Goal: Information Seeking & Learning: Learn about a topic

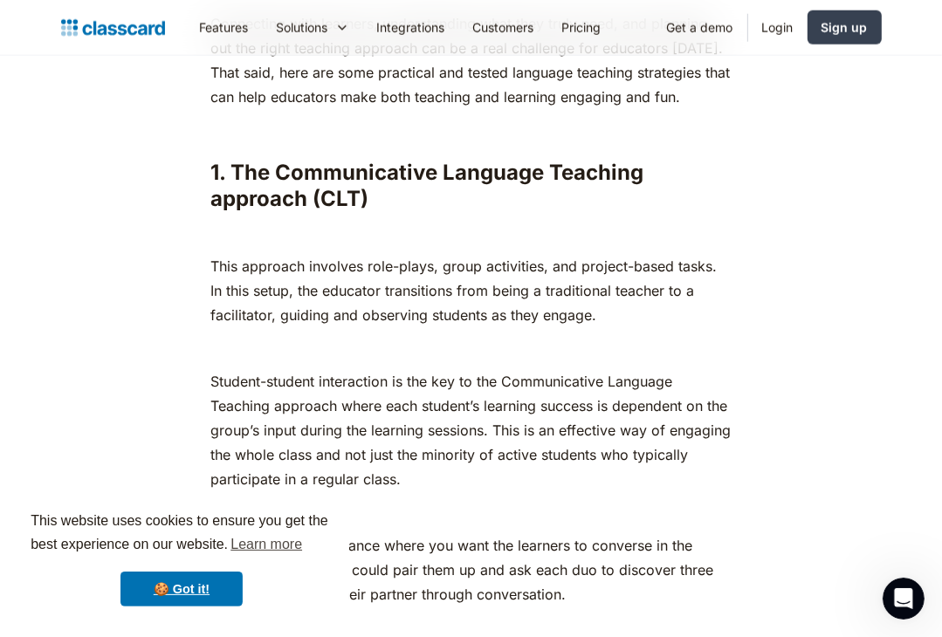
scroll to position [1484, 0]
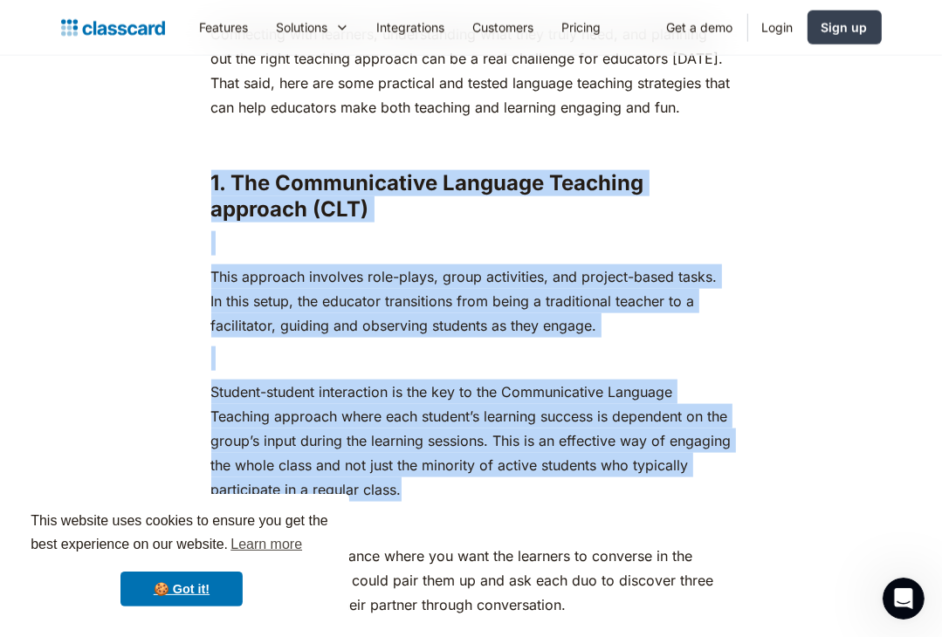
drag, startPoint x: 213, startPoint y: 180, endPoint x: 586, endPoint y: 490, distance: 484.9
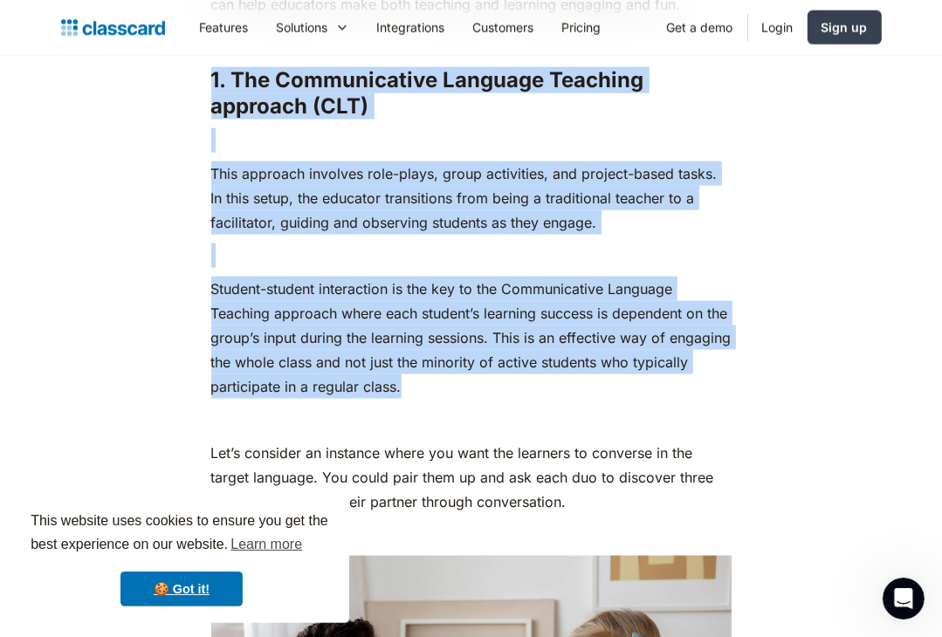
scroll to position [1746, 0]
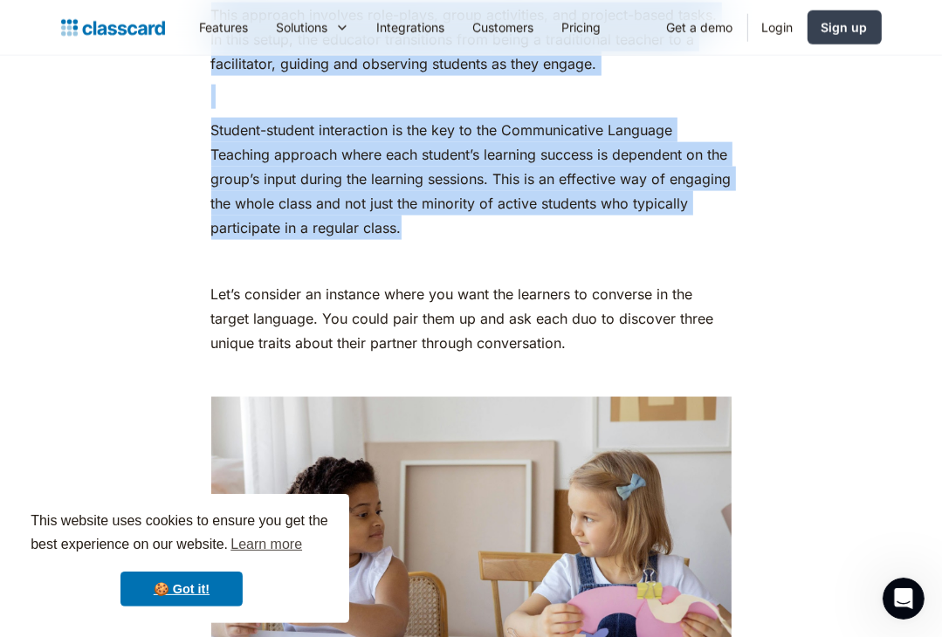
copy div "1. The Communicative Language Teaching approach (CLT) ‍ This approach involves …"
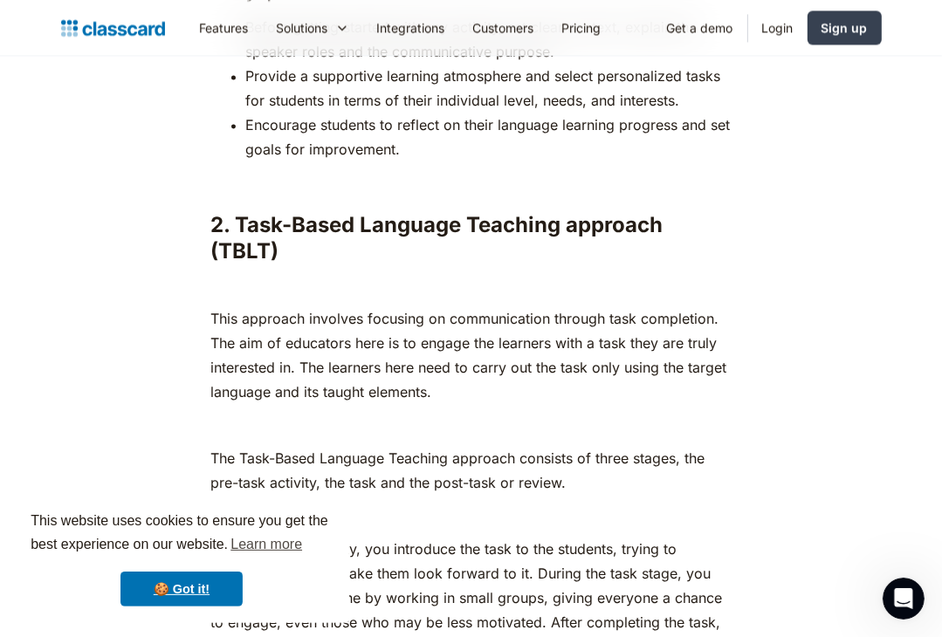
scroll to position [2707, 0]
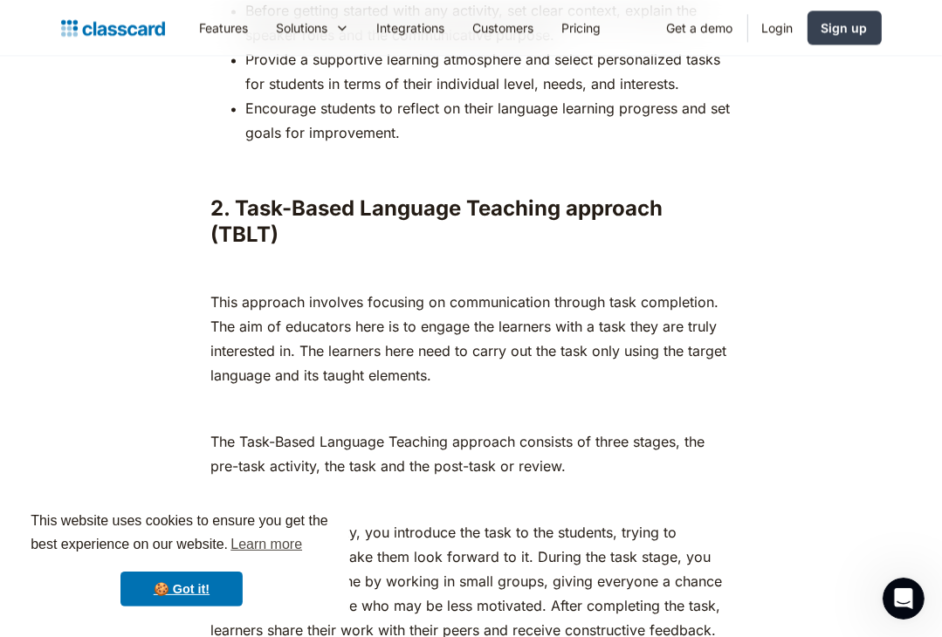
click at [377, 241] on h3 "2. Task-Based Language Teaching approach (TBLT)" at bounding box center [471, 222] width 520 height 52
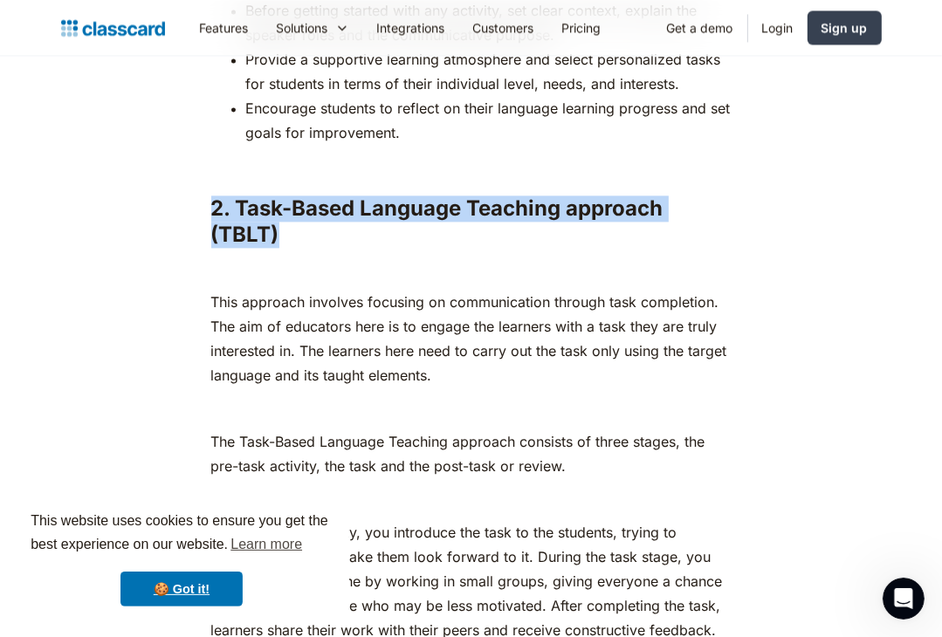
drag, startPoint x: 210, startPoint y: 205, endPoint x: 293, endPoint y: 231, distance: 87.6
copy strong "2. Task-Based Language Teaching approach (TBLT)"
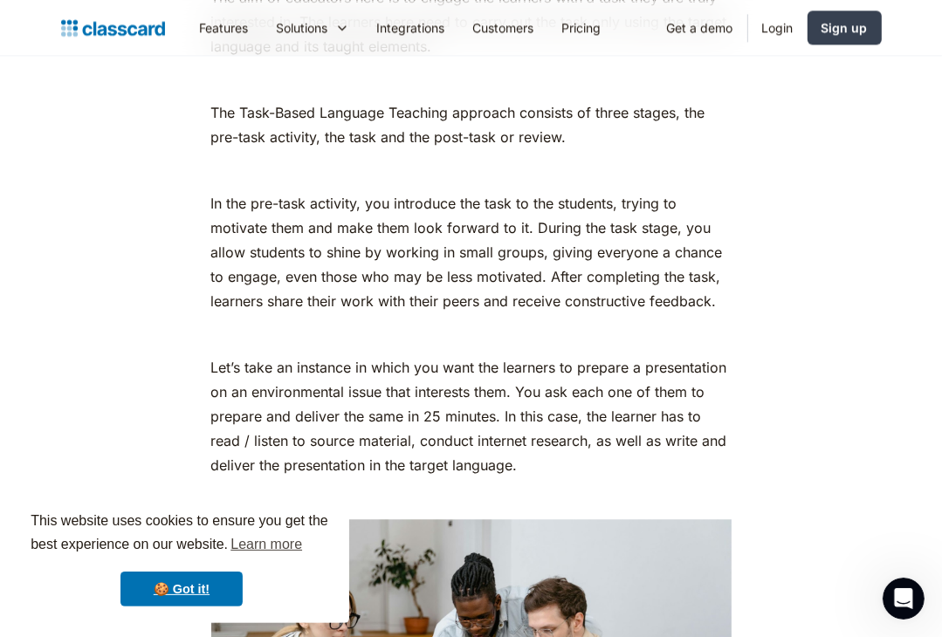
scroll to position [2882, 0]
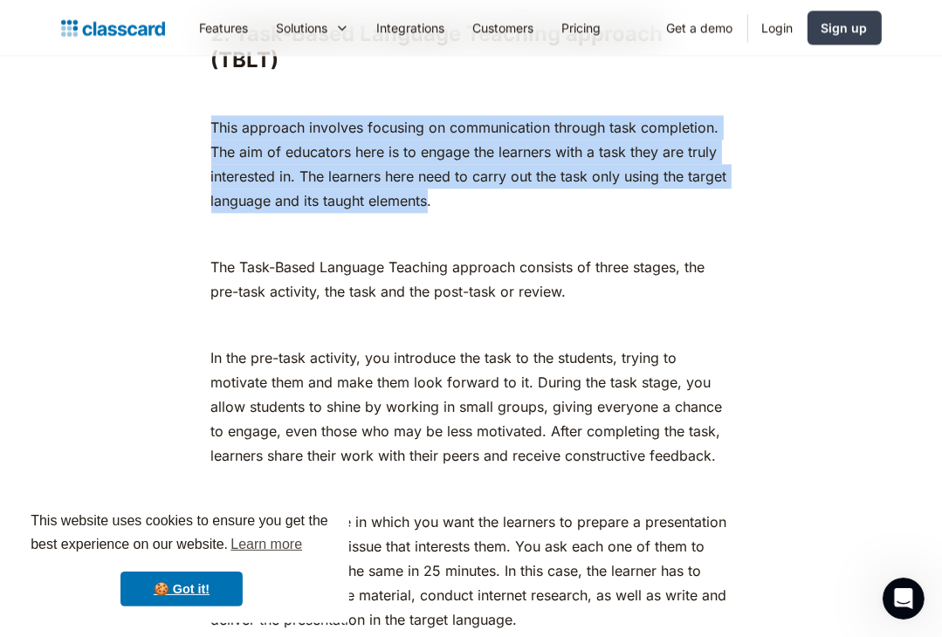
drag, startPoint x: 428, startPoint y: 200, endPoint x: 200, endPoint y: 129, distance: 238.6
click at [370, 208] on p "This approach involves focusing on communication through task completion. The a…" at bounding box center [471, 164] width 520 height 98
click at [418, 208] on p "This approach involves focusing on communication through task completion. The a…" at bounding box center [471, 164] width 520 height 98
drag, startPoint x: 391, startPoint y: 189, endPoint x: 198, endPoint y: 134, distance: 200.7
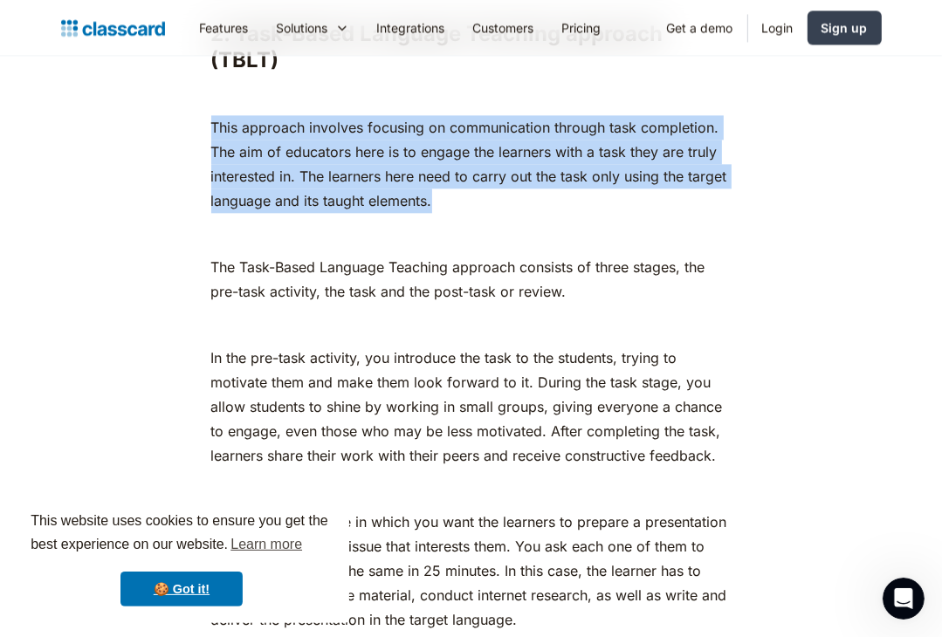
copy p "This approach involves focusing on communication through task completion. The a…"
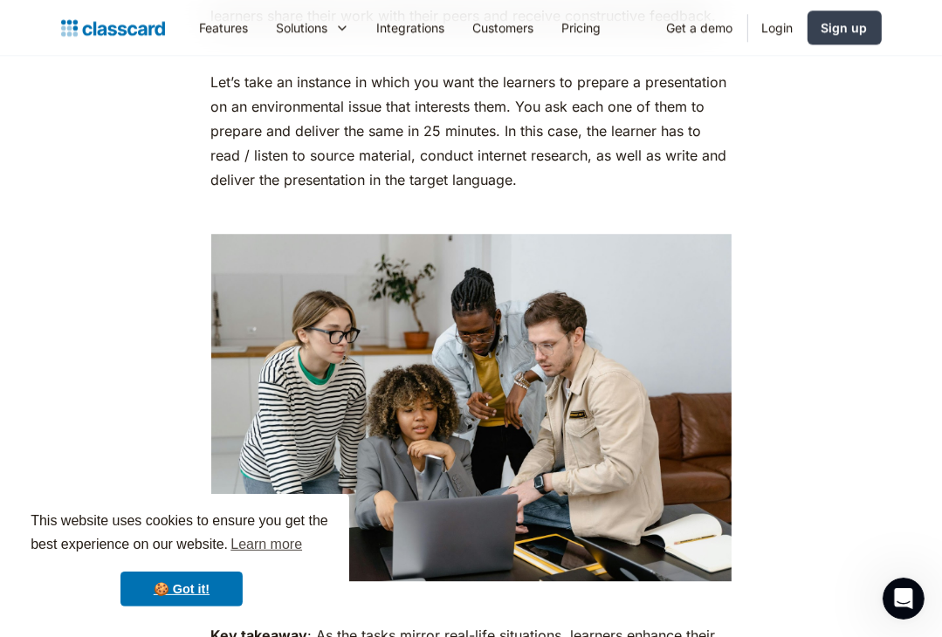
scroll to position [3405, 0]
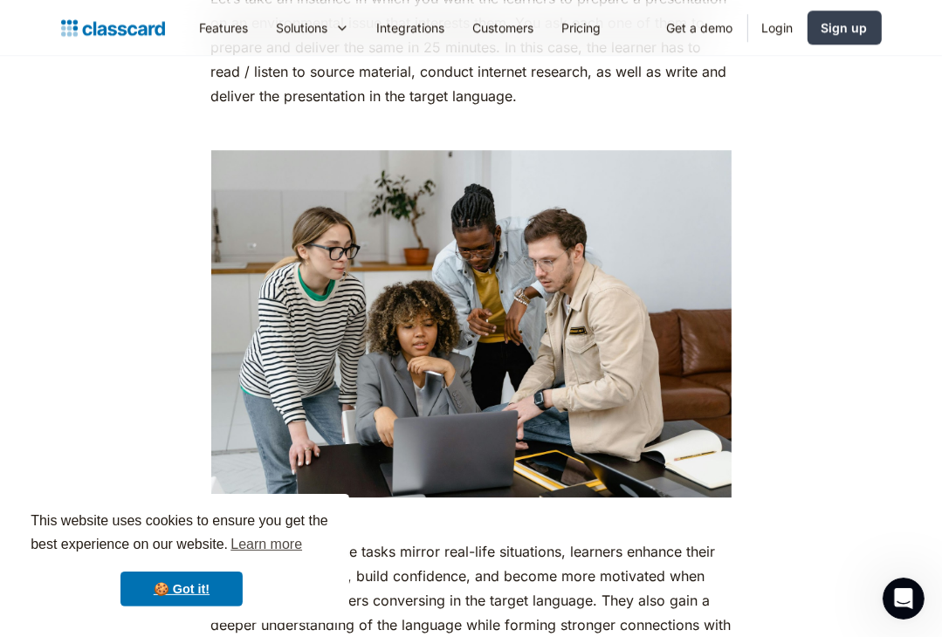
click at [485, 262] on img at bounding box center [471, 323] width 520 height 347
click at [485, 261] on img at bounding box center [471, 323] width 520 height 347
drag, startPoint x: 485, startPoint y: 260, endPoint x: 396, endPoint y: 252, distance: 90.3
click at [396, 252] on img at bounding box center [471, 323] width 520 height 347
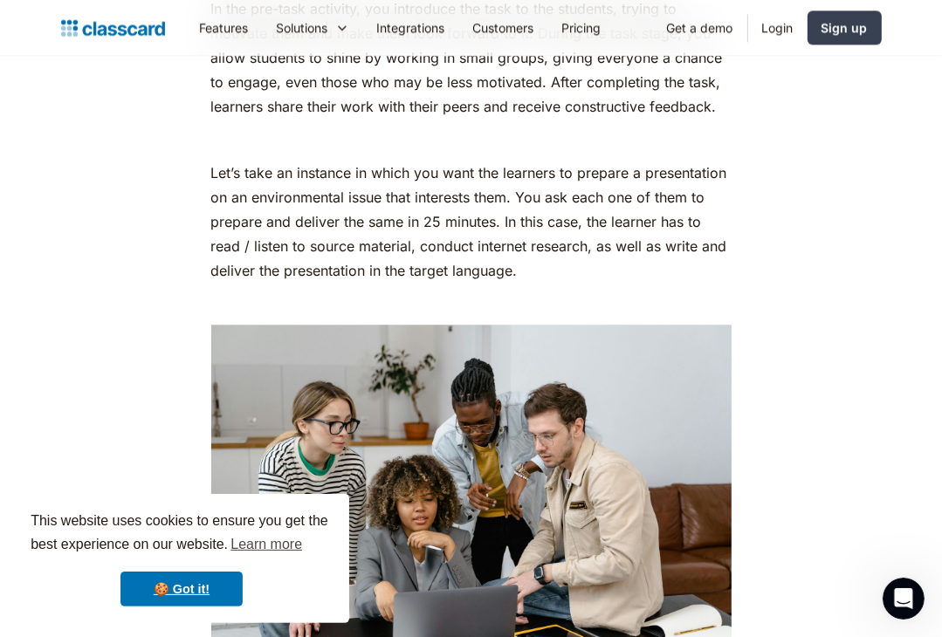
scroll to position [3056, 0]
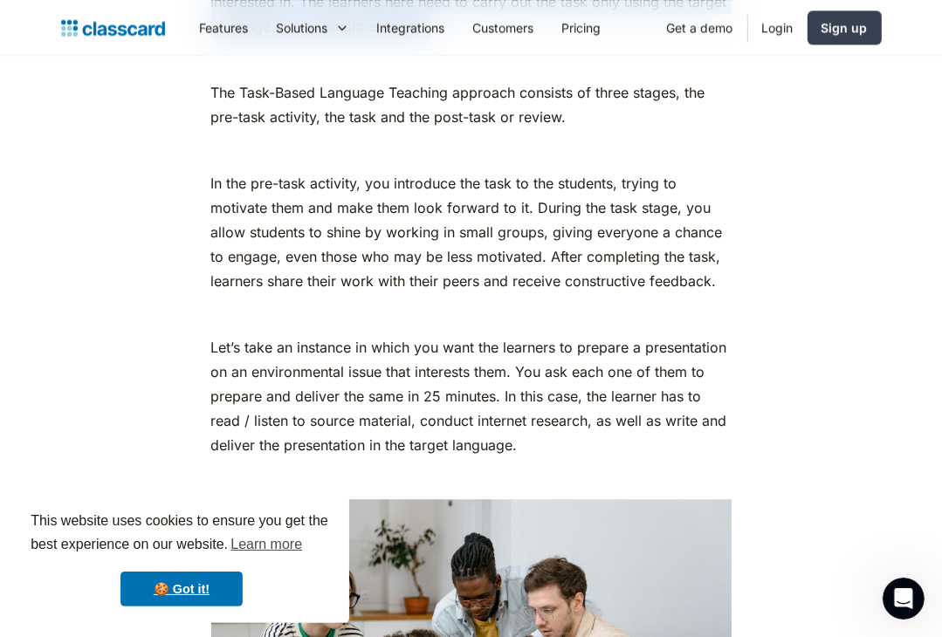
click at [681, 269] on p "In the pre-task activity, you introduce the task to the students, trying to mot…" at bounding box center [471, 232] width 520 height 122
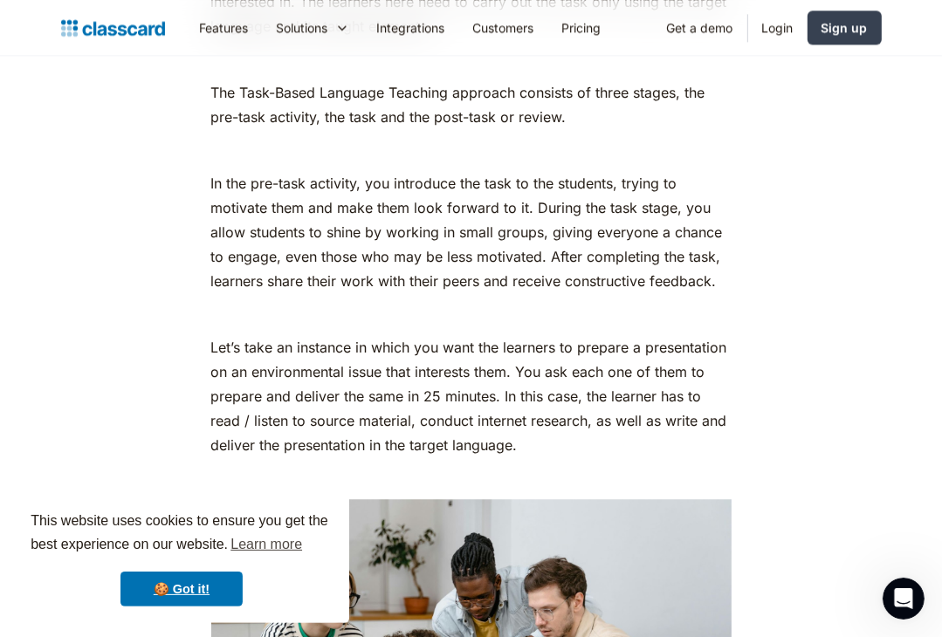
click at [706, 280] on p "In the pre-task activity, you introduce the task to the students, trying to mot…" at bounding box center [471, 232] width 520 height 122
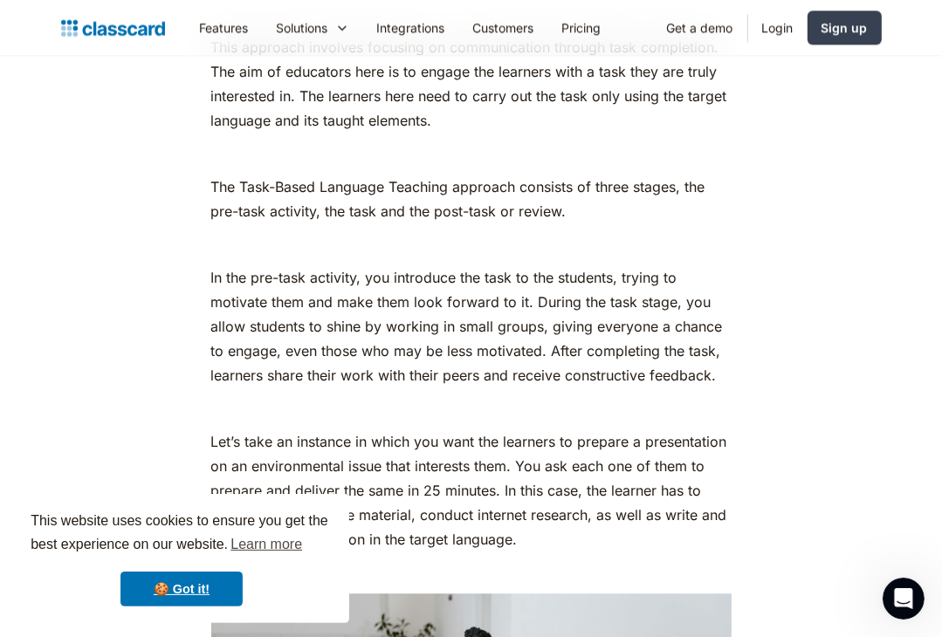
scroll to position [2882, 0]
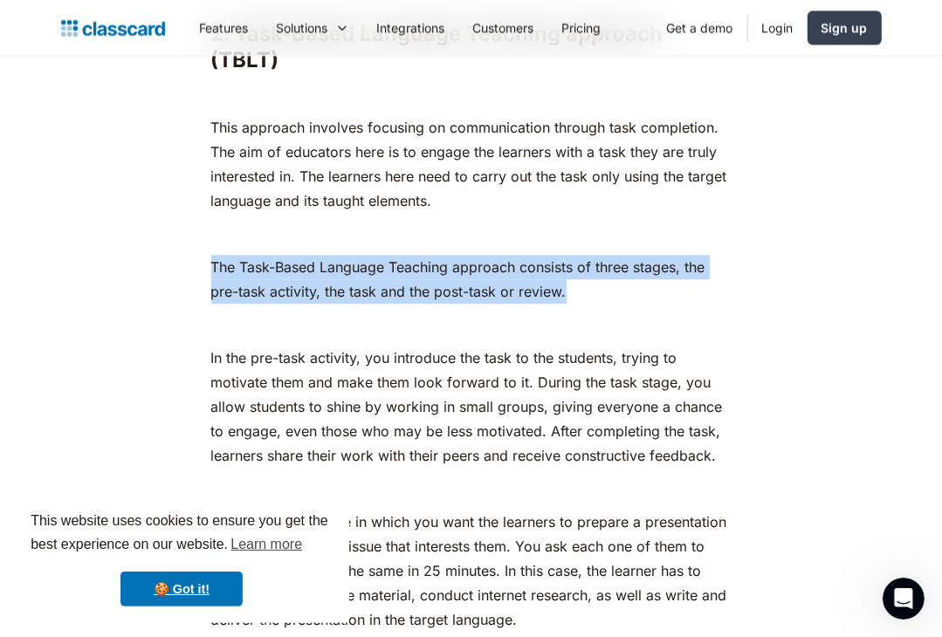
drag, startPoint x: 567, startPoint y: 291, endPoint x: 213, endPoint y: 266, distance: 354.5
click at [213, 266] on p "The Task-Based Language Teaching approach consists of three stages, the pre-tas…" at bounding box center [471, 279] width 520 height 49
copy p "The Task-Based Language Teaching approach consists of three stages, the pre-tas…"
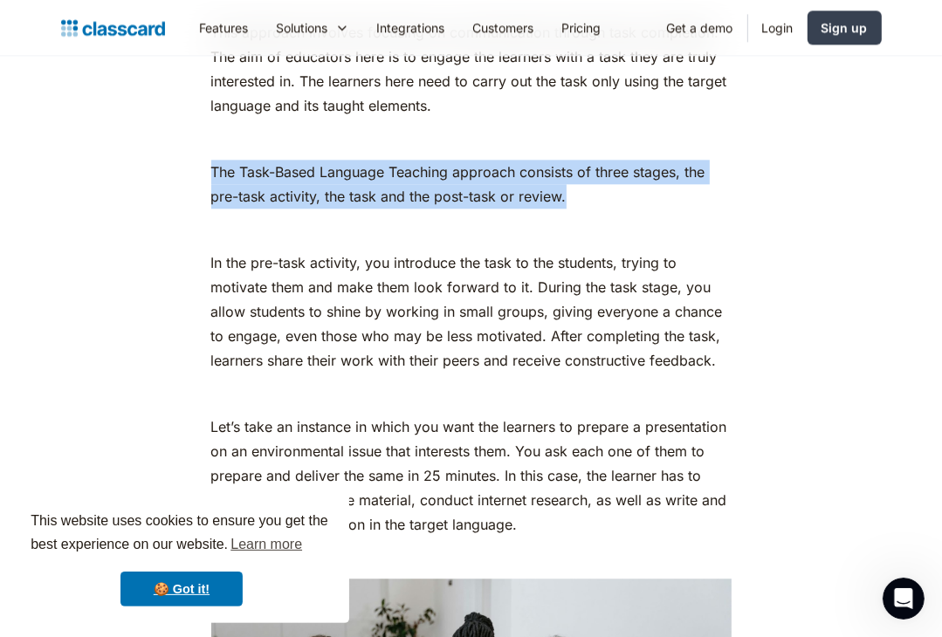
scroll to position [3056, 0]
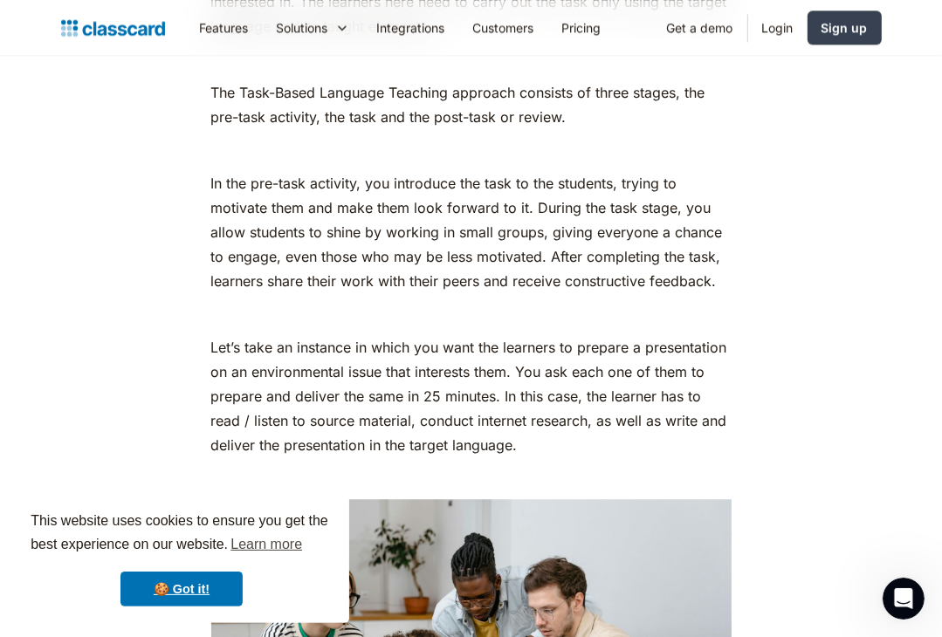
click at [498, 466] on p "‍" at bounding box center [471, 478] width 520 height 24
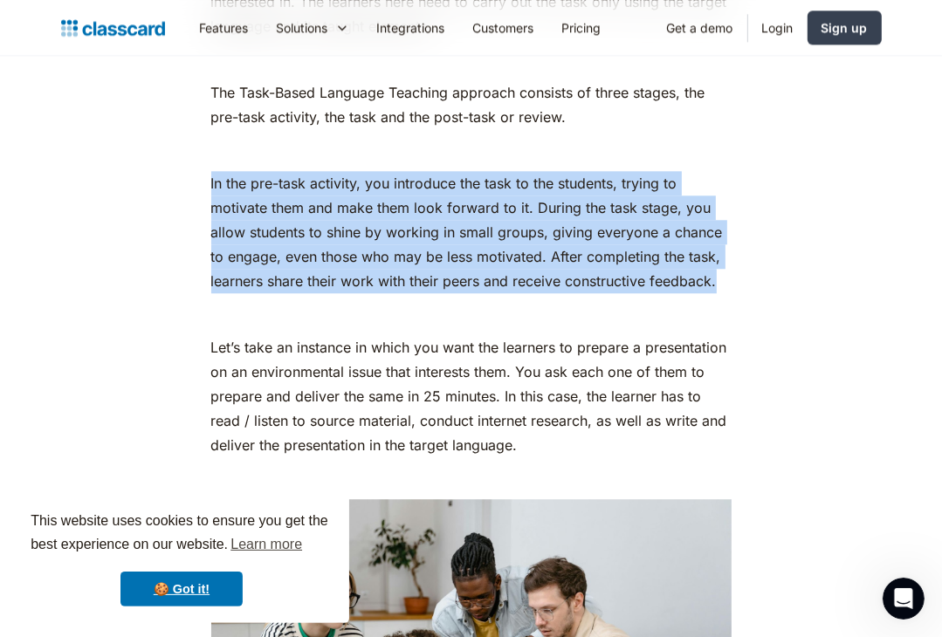
drag, startPoint x: 717, startPoint y: 277, endPoint x: 210, endPoint y: 186, distance: 514.5
click at [211, 186] on p "In the pre-task activity, you introduce the task to the students, trying to mot…" at bounding box center [471, 232] width 520 height 122
copy p "In the pre-task activity, you introduce the task to the students, trying to mot…"
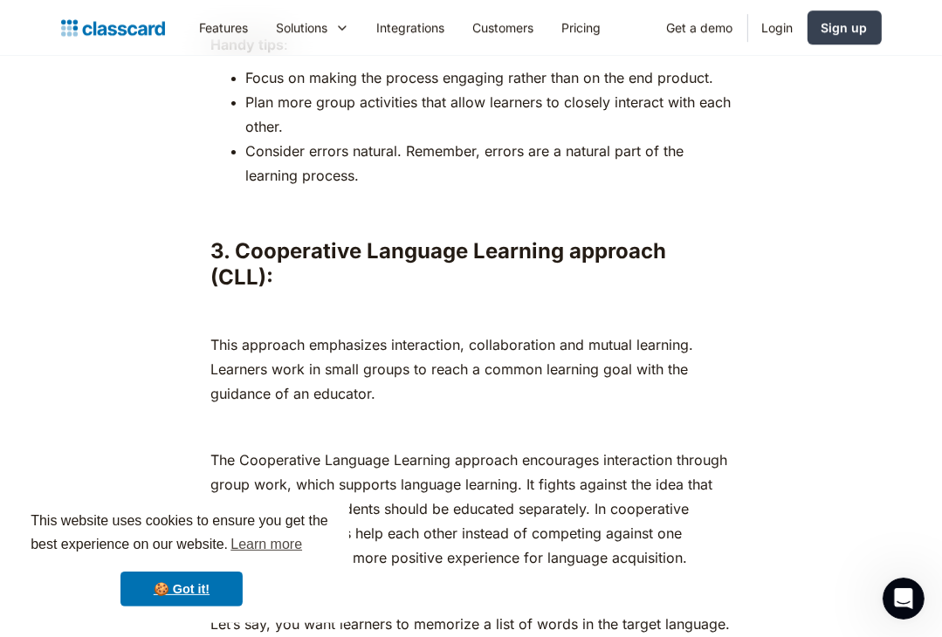
scroll to position [4191, 0]
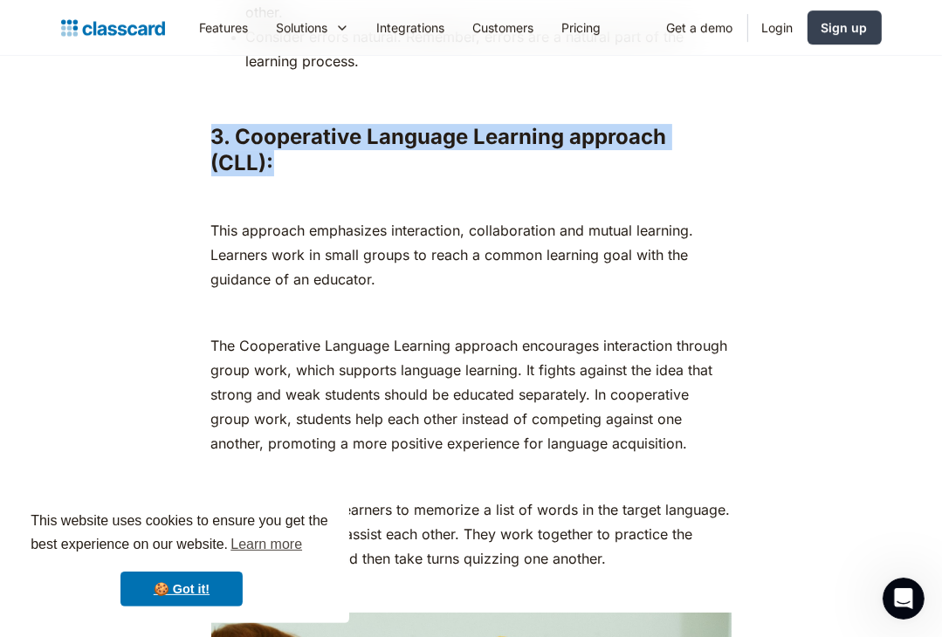
drag, startPoint x: 272, startPoint y: 155, endPoint x: 213, endPoint y: 134, distance: 63.0
click at [213, 134] on h3 "3. Cooperative Language Learning approach (CLL) :" at bounding box center [471, 150] width 520 height 52
copy h3 "3. Cooperative Language Learning approach (CLL) :"
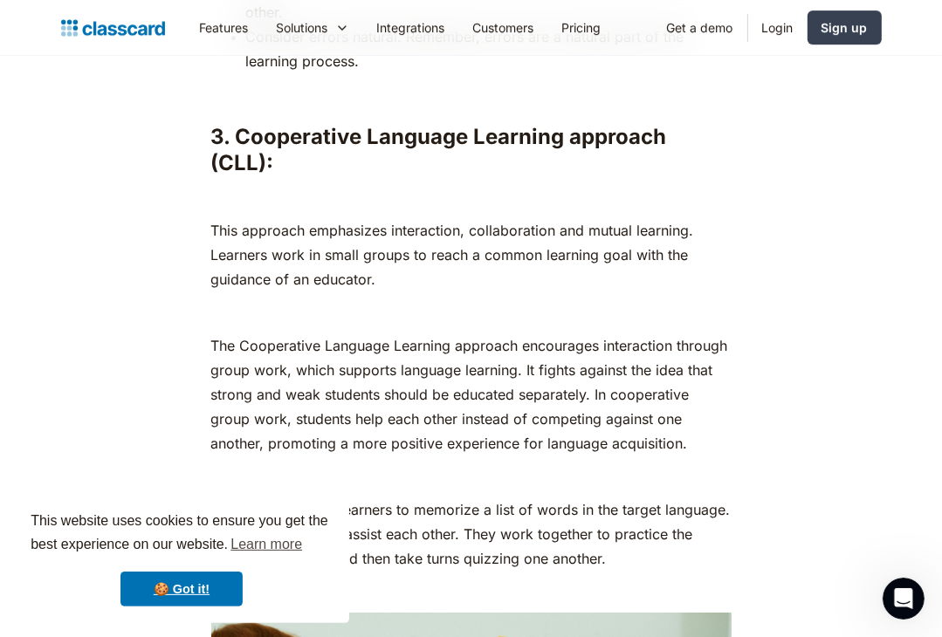
click at [409, 359] on p "The Cooperative Language Learning approach encourages interaction through group…" at bounding box center [471, 395] width 520 height 122
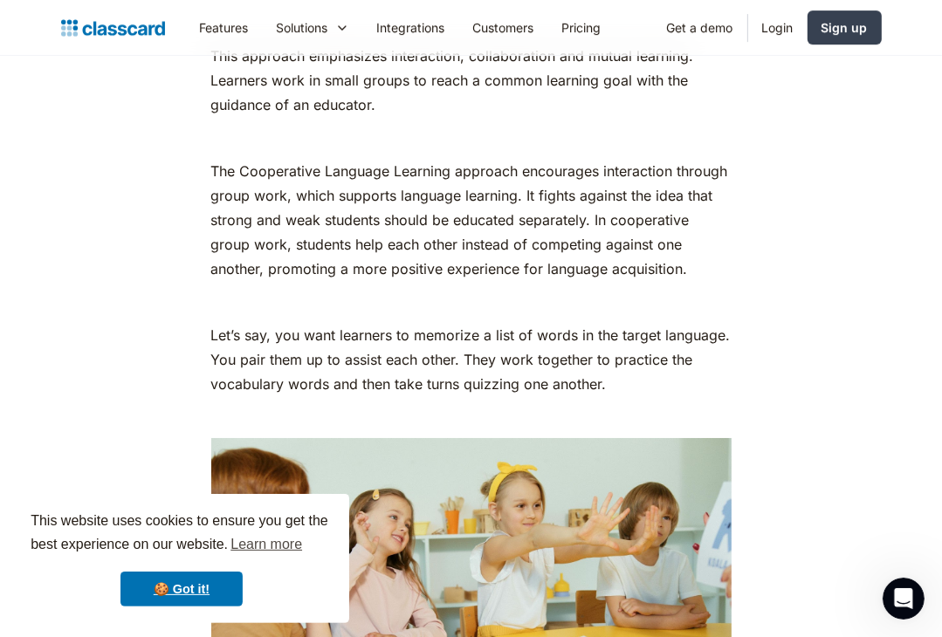
scroll to position [4279, 0]
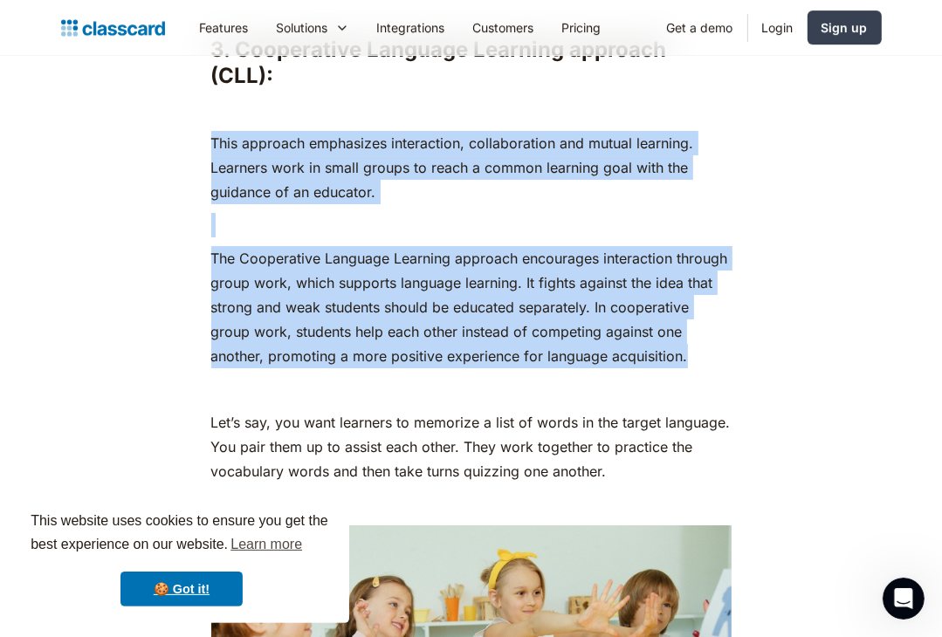
drag, startPoint x: 688, startPoint y: 356, endPoint x: 205, endPoint y: 149, distance: 525.4
copy div "This approach emphasizes interaction, collaboration and mutual learning. Learne…"
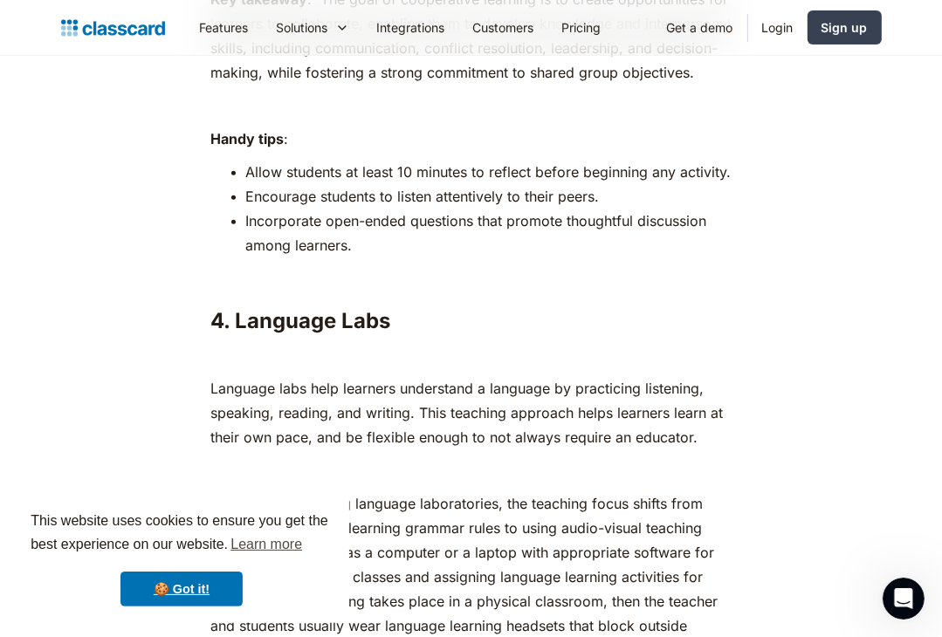
scroll to position [5326, 0]
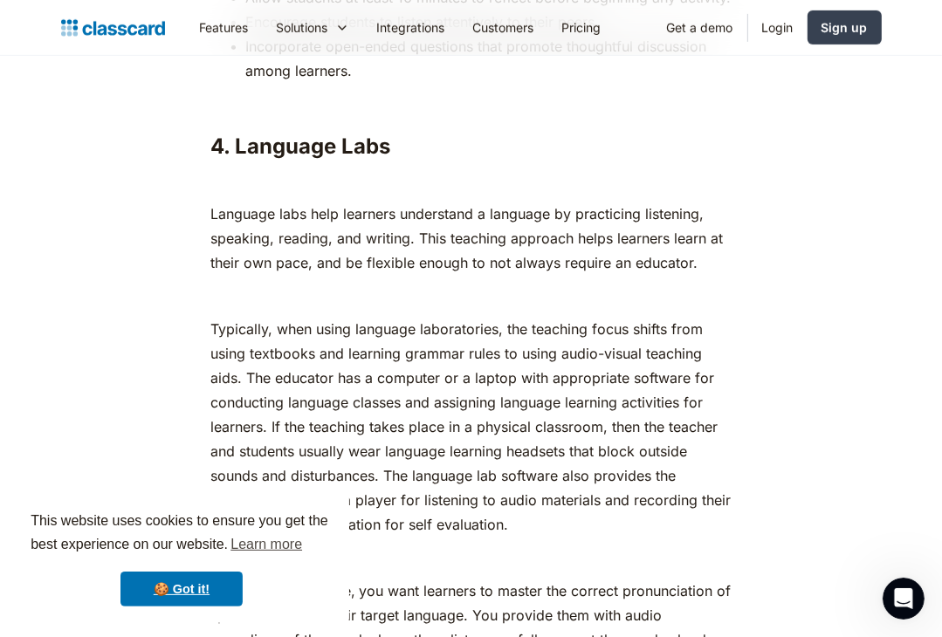
click at [383, 145] on strong "4. Language Labs" at bounding box center [301, 146] width 180 height 25
drag, startPoint x: 289, startPoint y: 144, endPoint x: 274, endPoint y: 144, distance: 14.8
click at [274, 144] on strong "4. Language Labs" at bounding box center [301, 146] width 180 height 25
click at [398, 142] on h3 "4. Language Labs" at bounding box center [471, 147] width 520 height 26
drag, startPoint x: 320, startPoint y: 144, endPoint x: 210, endPoint y: 148, distance: 111.0
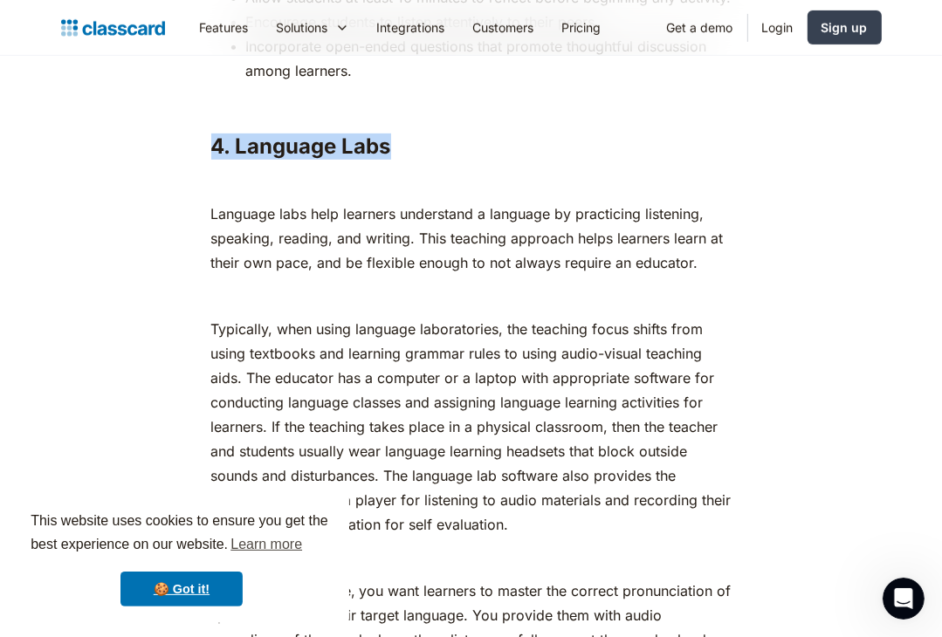
click at [211, 148] on h3 "4. Language Labs" at bounding box center [471, 147] width 520 height 26
copy strong "4. Language Labs"
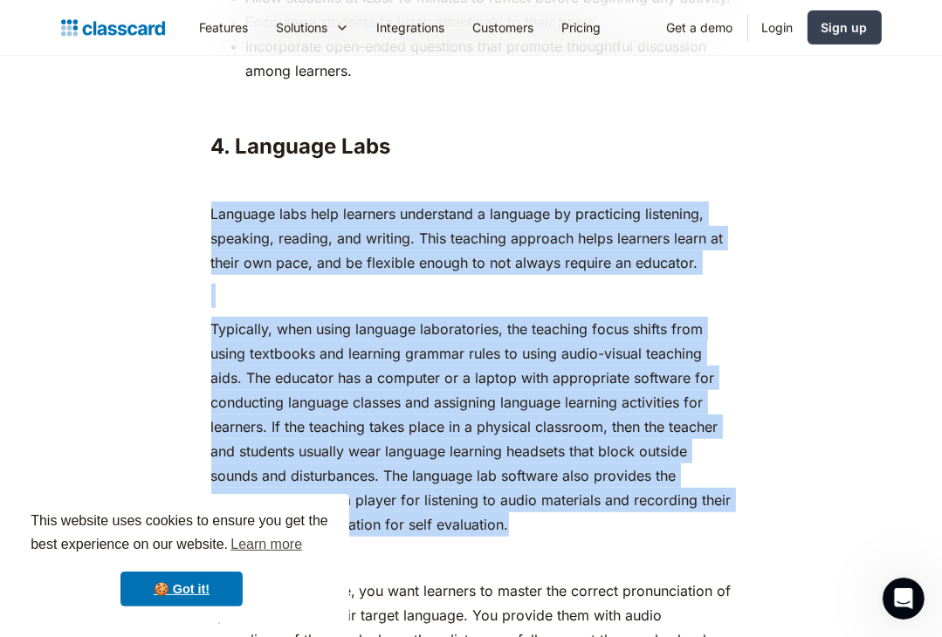
drag, startPoint x: 500, startPoint y: 352, endPoint x: 210, endPoint y: 214, distance: 321.1
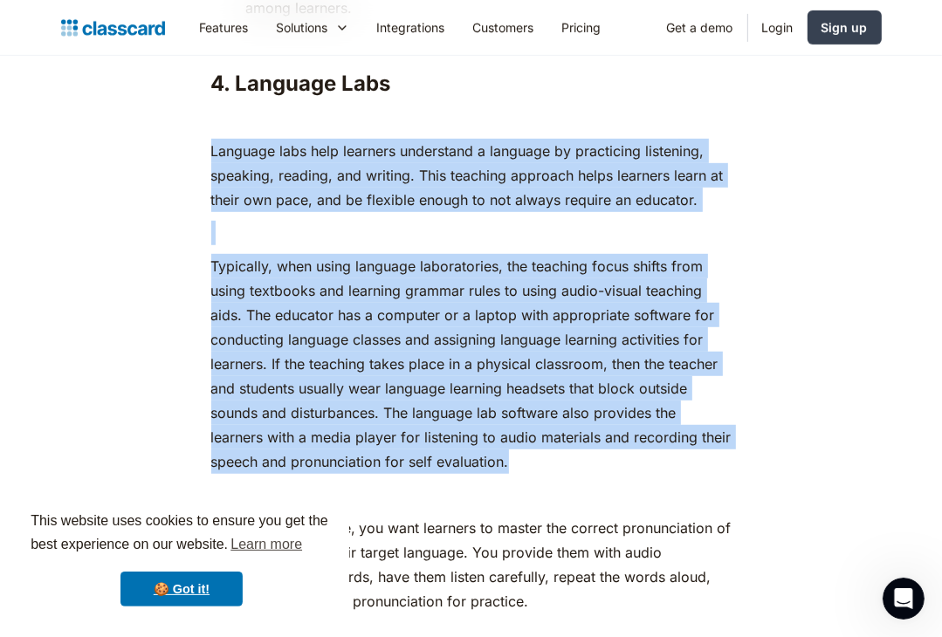
scroll to position [5414, 0]
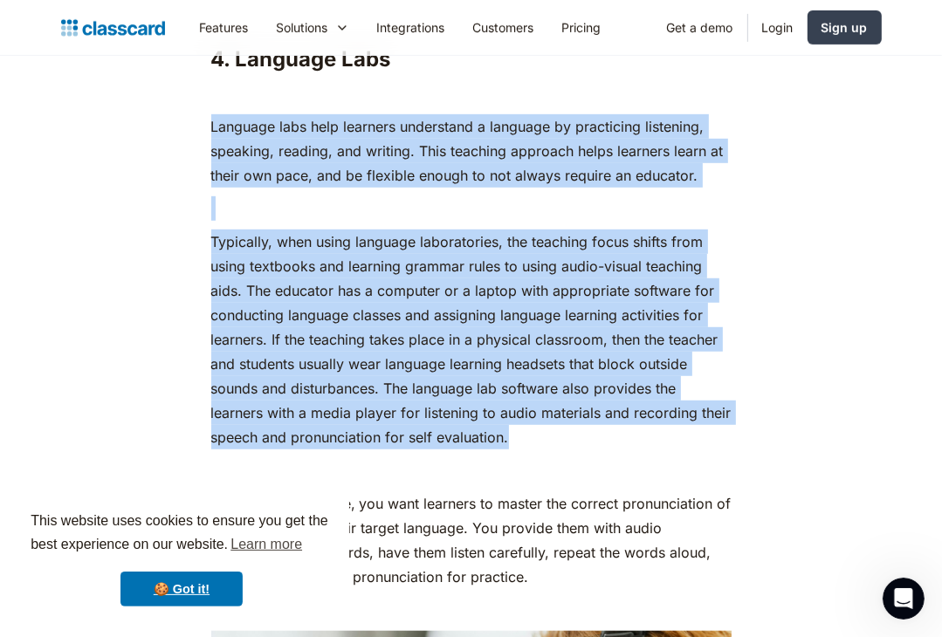
copy div "Language labs help learners understand a language by practicing listening, spea…"
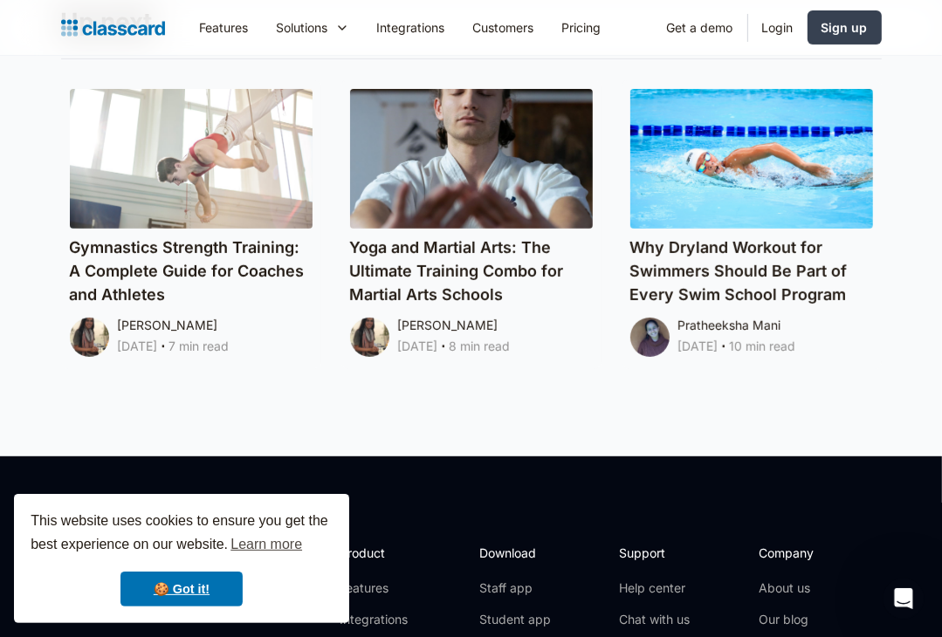
scroll to position [9867, 0]
